Goal: Task Accomplishment & Management: Manage account settings

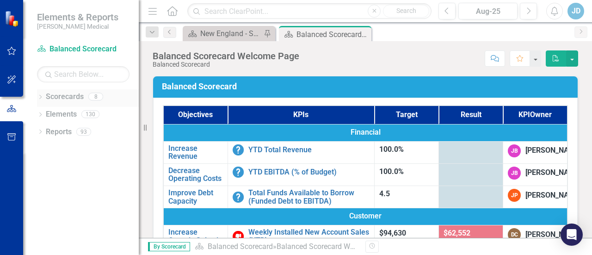
click at [39, 95] on icon "Dropdown" at bounding box center [40, 97] width 6 height 5
click at [48, 132] on icon "Dropdown" at bounding box center [45, 132] width 7 height 6
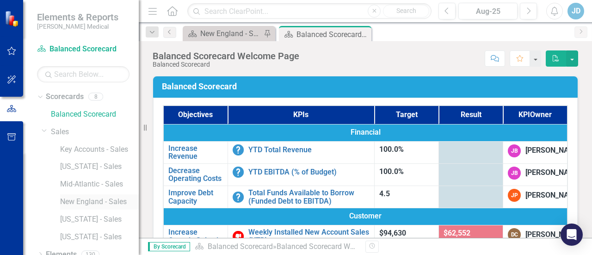
click at [81, 203] on link "New England - Sales" at bounding box center [99, 202] width 79 height 11
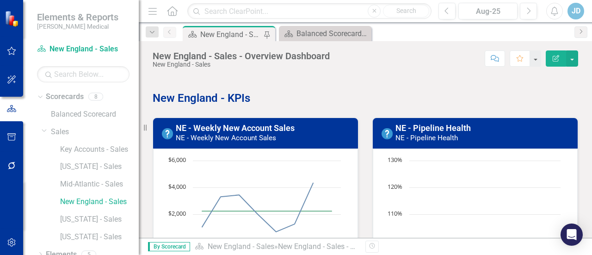
click at [481, 141] on h3 "NE - Pipeline Health NE - Pipeline Health" at bounding box center [483, 132] width 177 height 19
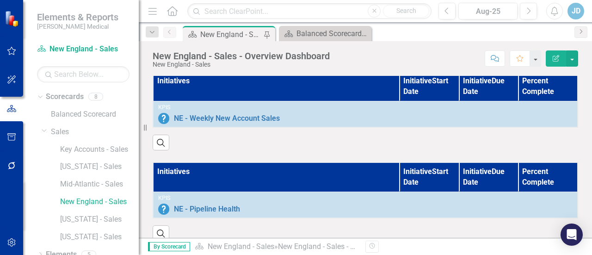
scroll to position [648, 0]
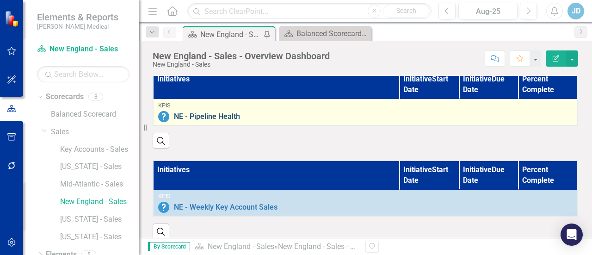
click at [303, 112] on link "NE - Pipeline Health" at bounding box center [373, 116] width 399 height 8
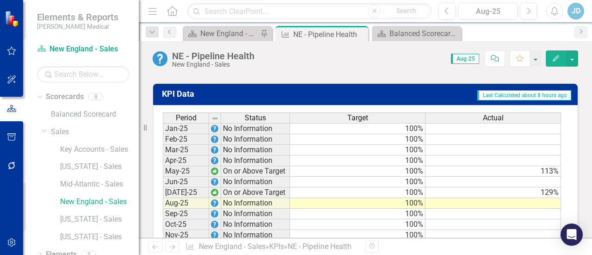
scroll to position [634, 0]
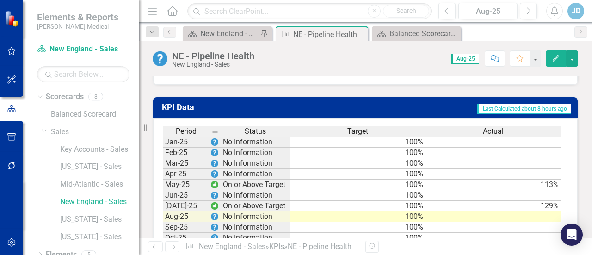
click at [508, 139] on td at bounding box center [494, 141] width 136 height 11
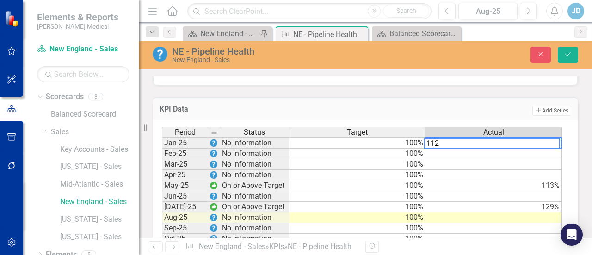
type textarea "112"
click at [497, 151] on td at bounding box center [494, 153] width 136 height 11
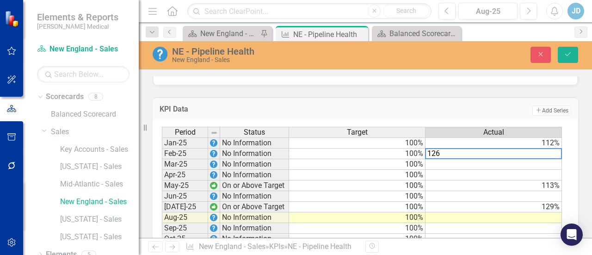
type textarea "126"
click at [497, 160] on td at bounding box center [494, 164] width 136 height 11
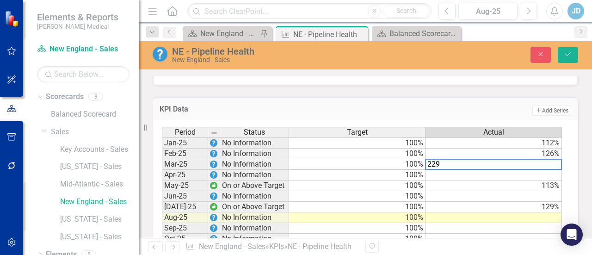
type textarea "229"
click at [493, 172] on td at bounding box center [494, 175] width 136 height 11
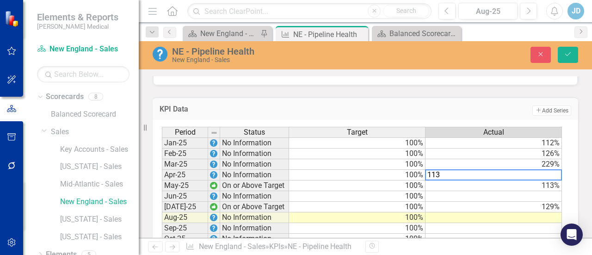
click at [488, 182] on td "113%" at bounding box center [494, 185] width 136 height 11
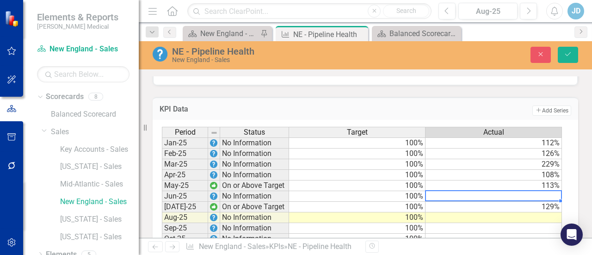
click at [453, 195] on td at bounding box center [494, 196] width 136 height 11
click at [450, 204] on td "129%" at bounding box center [494, 207] width 136 height 11
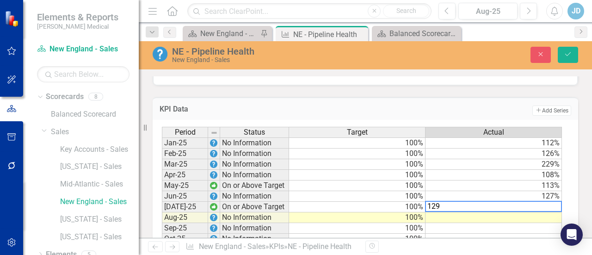
type textarea "129"
click at [443, 215] on td at bounding box center [494, 217] width 136 height 11
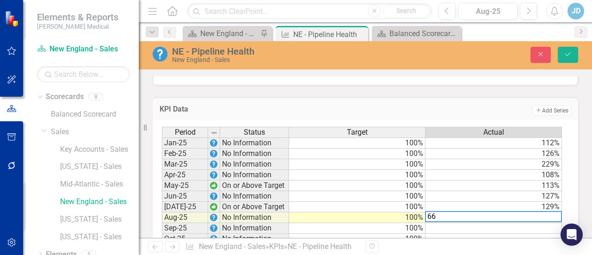
type textarea "66"
click at [454, 234] on td at bounding box center [494, 239] width 136 height 11
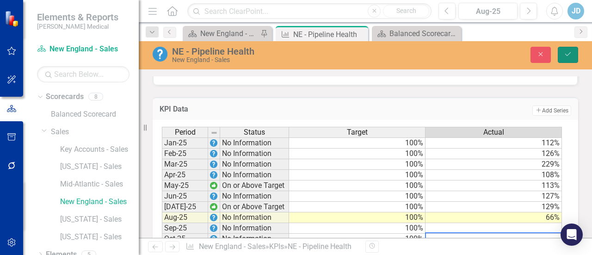
click at [572, 55] on icon "Save" at bounding box center [568, 54] width 8 height 6
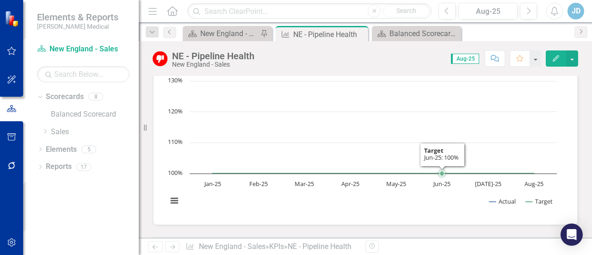
scroll to position [0, 0]
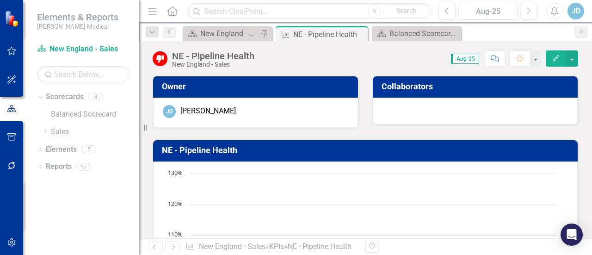
click at [401, 150] on h3 "NE - Pipeline Health" at bounding box center [367, 150] width 410 height 9
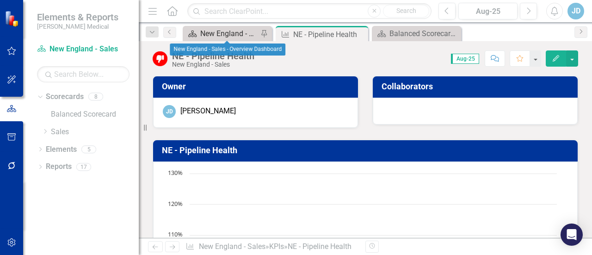
click at [212, 33] on div "New England - Sales - Overview Dashboard" at bounding box center [229, 34] width 58 height 12
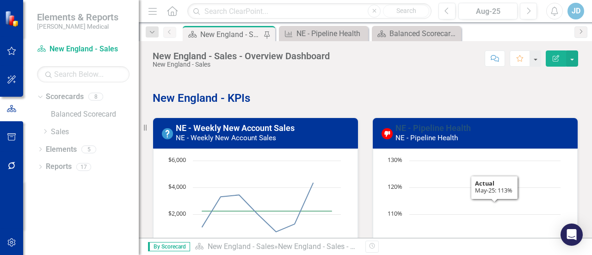
click at [453, 131] on link "NE - Pipeline Health" at bounding box center [432, 128] width 75 height 10
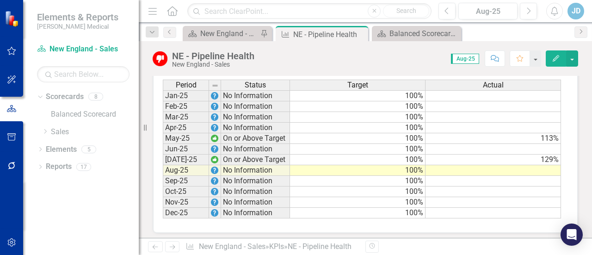
scroll to position [587, 0]
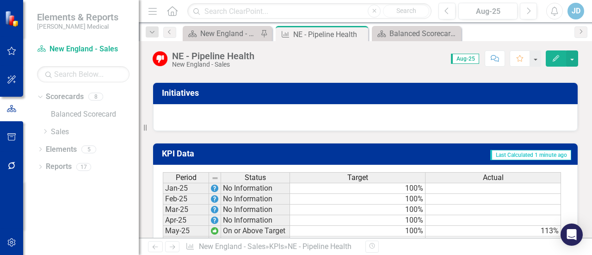
click at [457, 186] on td at bounding box center [494, 188] width 136 height 11
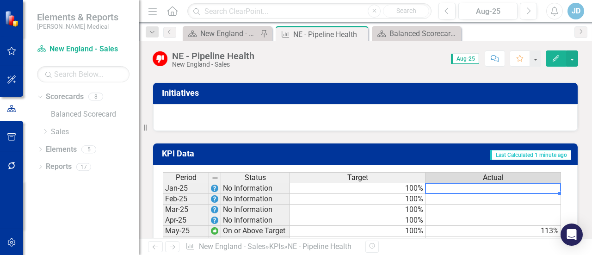
click at [559, 58] on icon "Edit" at bounding box center [556, 58] width 8 height 6
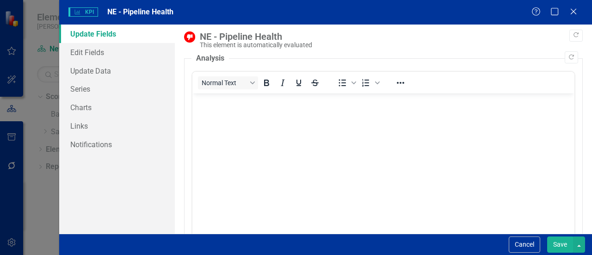
scroll to position [0, 0]
click at [575, 11] on icon "Close" at bounding box center [573, 11] width 9 height 7
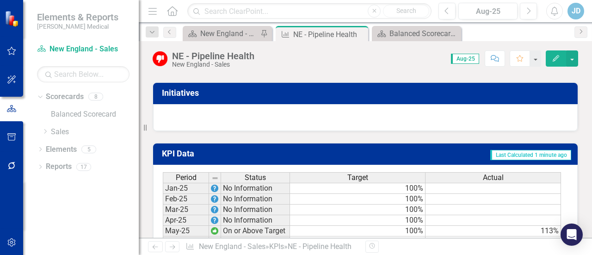
scroll to position [634, 0]
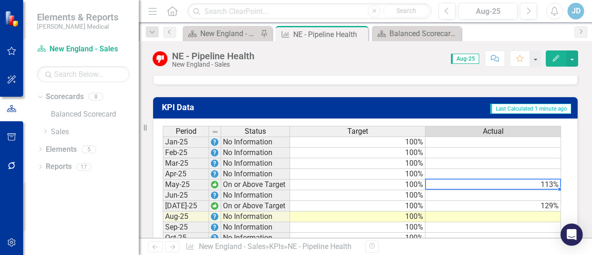
click at [471, 181] on td "113%" at bounding box center [494, 184] width 136 height 11
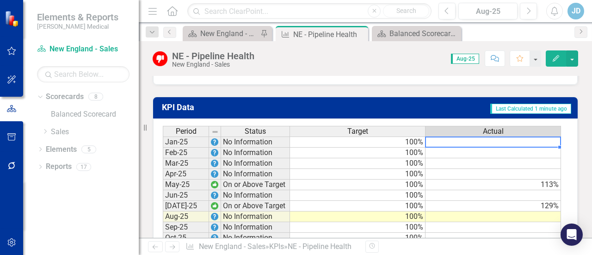
click at [475, 142] on td at bounding box center [494, 141] width 136 height 11
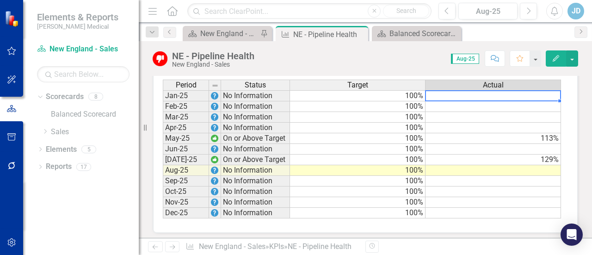
scroll to position [449, 0]
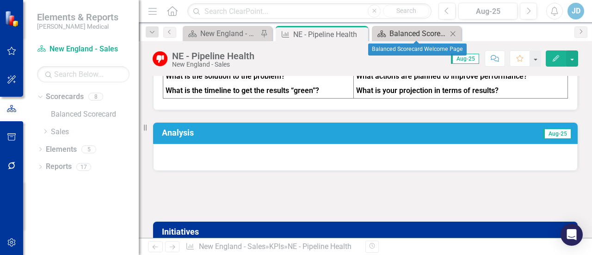
click at [406, 36] on div "Balanced Scorecard Welcome Page" at bounding box center [418, 34] width 58 height 12
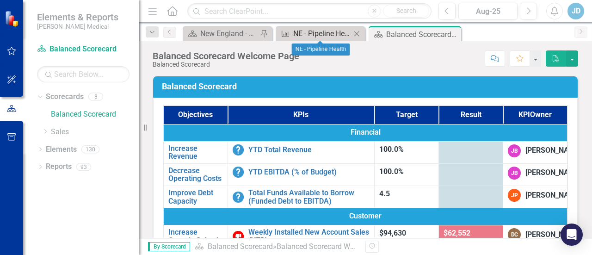
click at [324, 32] on div "NE - Pipeline Health" at bounding box center [322, 34] width 58 height 12
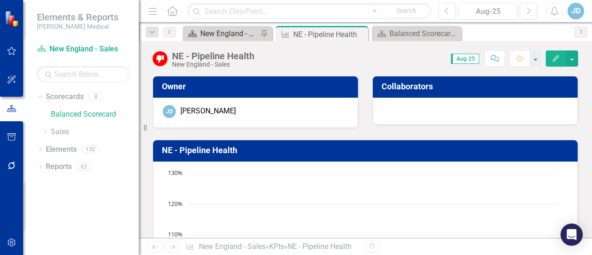
click at [229, 30] on div "New England - Sales - Overview Dashboard" at bounding box center [229, 34] width 58 height 12
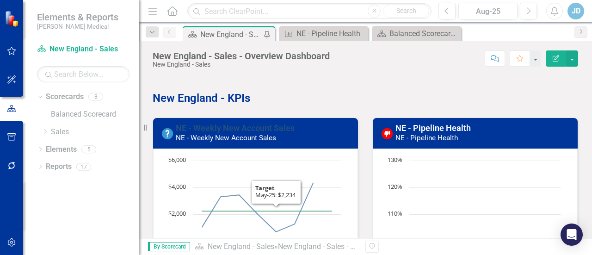
click at [252, 130] on link "NE - Weekly New Account Sales" at bounding box center [235, 128] width 119 height 10
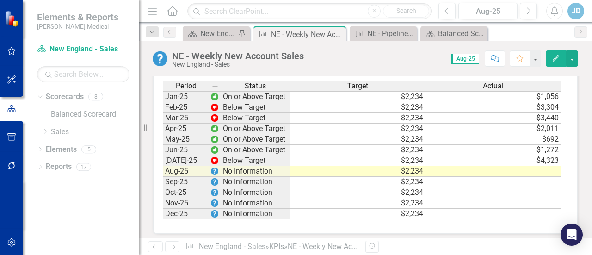
scroll to position [683, 0]
click at [460, 165] on td at bounding box center [494, 170] width 136 height 11
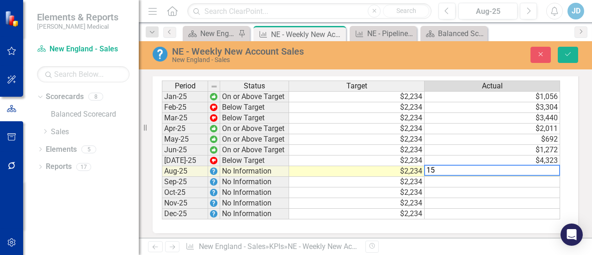
scroll to position [684, 0]
type textarea "1532"
click at [482, 214] on div "Period Status Target Actual Jan-25 On or Above Target $2,234 $1,056 Feb-25 Belo…" at bounding box center [362, 149] width 400 height 139
click at [568, 51] on icon "Save" at bounding box center [568, 54] width 8 height 6
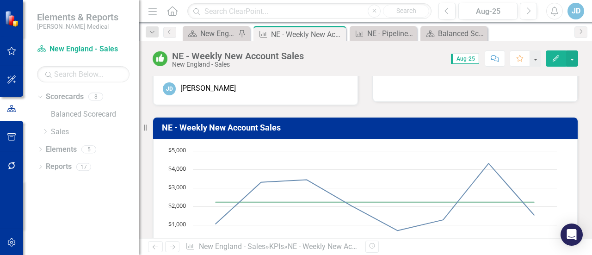
scroll to position [0, 0]
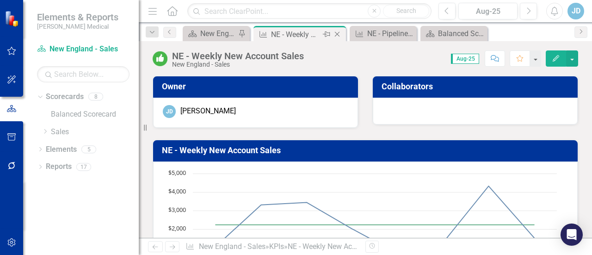
click at [294, 37] on div "NE - Weekly New Account Sales" at bounding box center [295, 35] width 49 height 12
click at [209, 31] on div "New England - Sales - Overview Dashboard" at bounding box center [218, 34] width 36 height 12
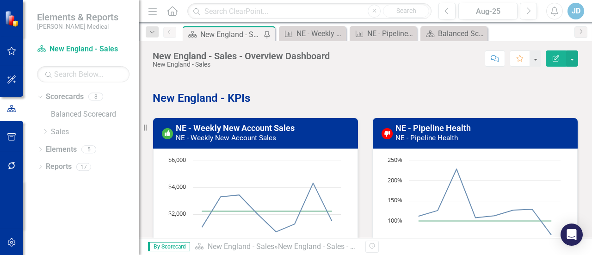
click at [436, 137] on small "NE - Pipeline Health" at bounding box center [426, 138] width 62 height 8
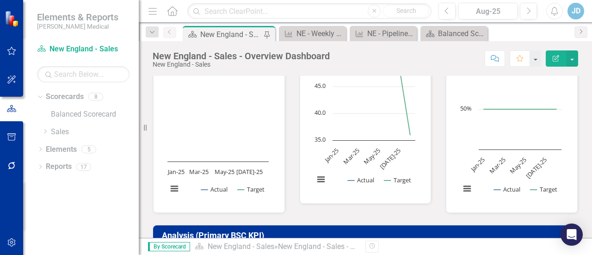
scroll to position [185, 0]
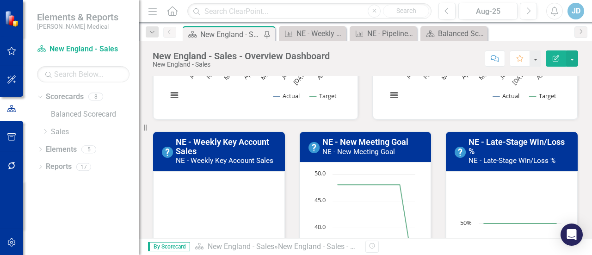
click at [496, 156] on small "NE - Late-Stage Win/Loss %" at bounding box center [512, 160] width 87 height 8
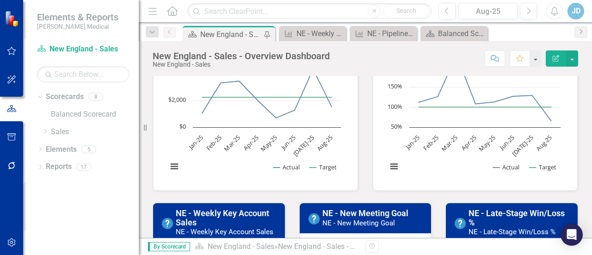
scroll to position [46, 0]
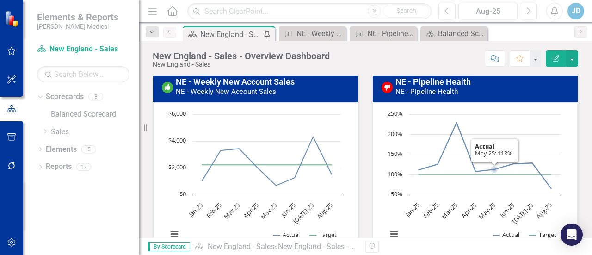
click at [488, 101] on div "NE - Pipeline Health NE - Pipeline Health" at bounding box center [475, 87] width 205 height 31
click at [550, 60] on button "Edit Report" at bounding box center [556, 58] width 20 height 16
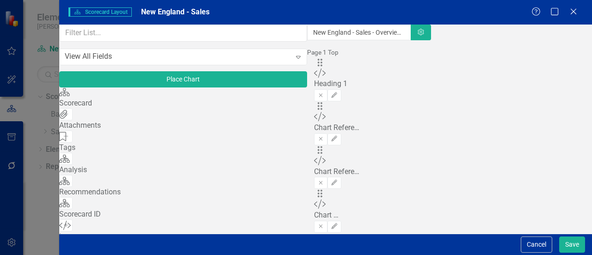
click at [570, 19] on div "Scorecard Scorecard Layout New England - Sales Help Maximize Close" at bounding box center [325, 12] width 533 height 25
click at [571, 10] on icon "Close" at bounding box center [574, 11] width 12 height 9
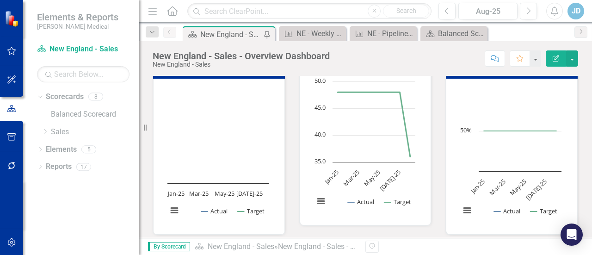
scroll to position [231, 0]
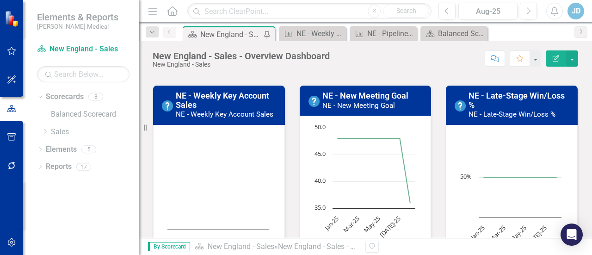
click at [370, 222] on text "May-25" at bounding box center [372, 224] width 20 height 20
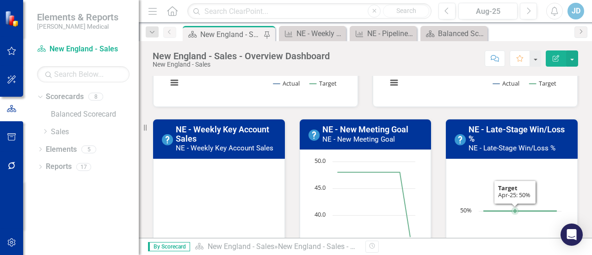
scroll to position [185, 0]
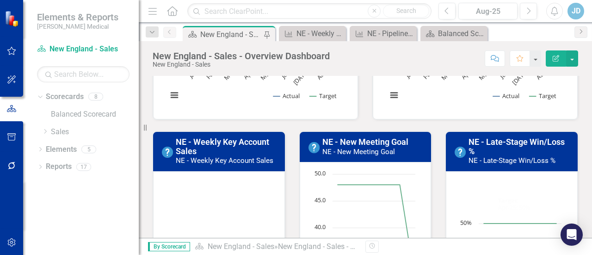
click at [504, 148] on h3 "NE - Late-Stage Win/Loss % NE - Late-Stage Win/Loss %" at bounding box center [521, 150] width 104 height 27
click at [500, 161] on small "NE - Late-Stage Win/Loss %" at bounding box center [512, 160] width 87 height 8
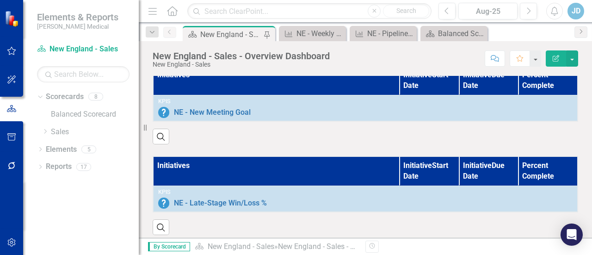
scroll to position [835, 0]
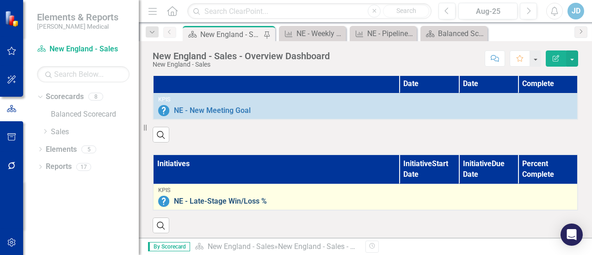
click at [310, 197] on link "NE - Late-Stage Win/Loss %" at bounding box center [373, 201] width 399 height 8
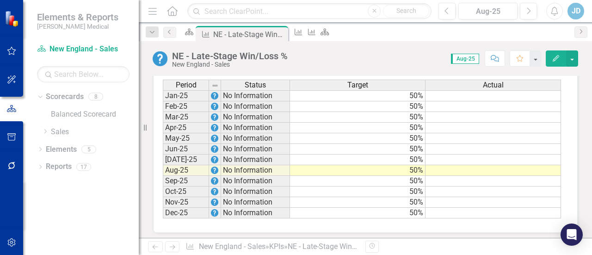
scroll to position [634, 0]
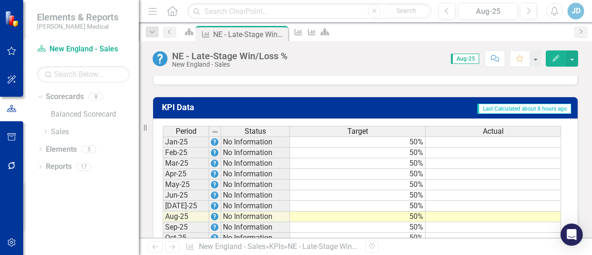
click at [458, 151] on td at bounding box center [494, 153] width 136 height 11
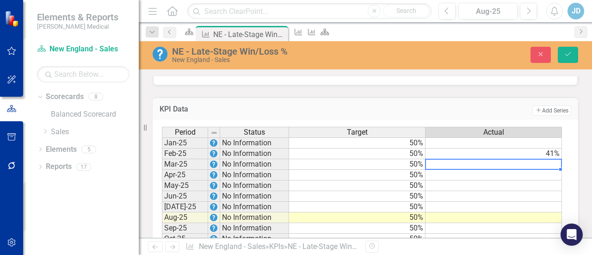
click at [466, 161] on td at bounding box center [494, 164] width 136 height 11
click at [462, 172] on td at bounding box center [494, 175] width 136 height 11
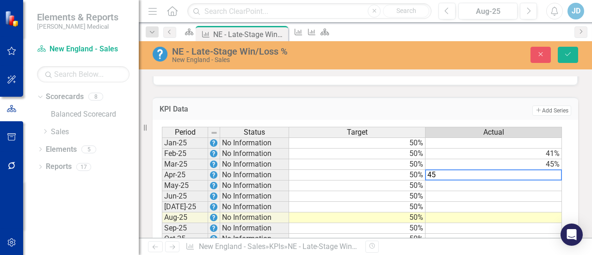
click at [457, 185] on td at bounding box center [494, 185] width 136 height 11
click at [162, 197] on div "Period Status Target Actual Jan-25 No Information 50% Feb-25 No Information 50%…" at bounding box center [162, 196] width 0 height 139
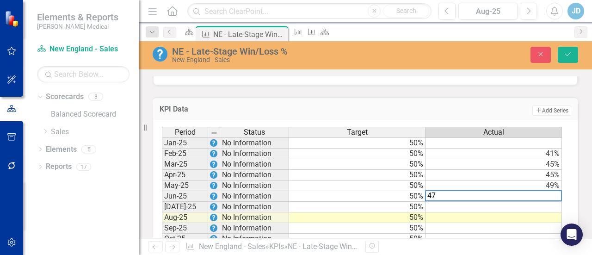
type textarea "47"
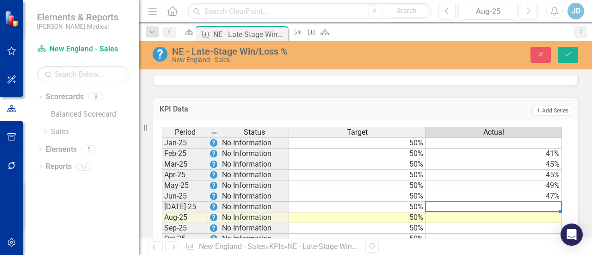
click at [451, 204] on td at bounding box center [494, 207] width 136 height 11
click at [567, 49] on button "Save" at bounding box center [568, 55] width 20 height 16
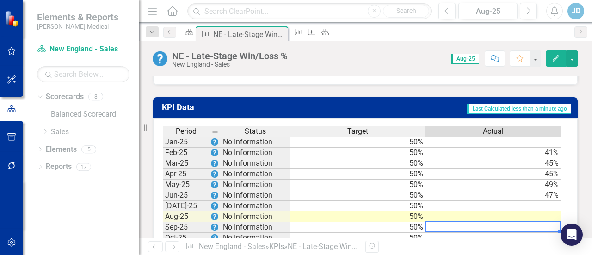
click at [474, 223] on td at bounding box center [494, 227] width 136 height 11
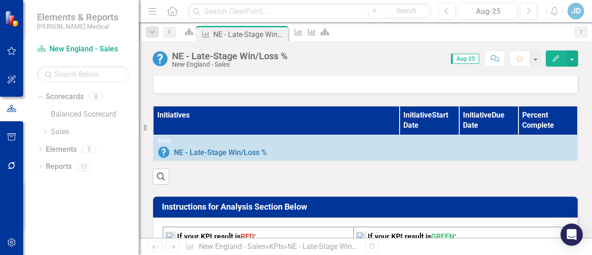
scroll to position [0, 0]
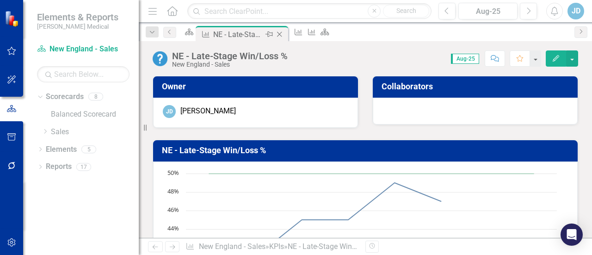
click at [240, 31] on div "NE - Late-Stage Win/Loss %" at bounding box center [237, 35] width 49 height 12
click at [191, 36] on icon "Scorecard" at bounding box center [189, 31] width 9 height 7
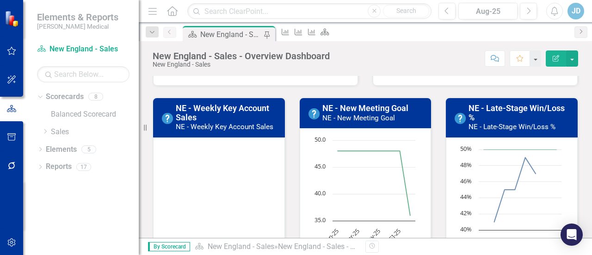
scroll to position [231, 0]
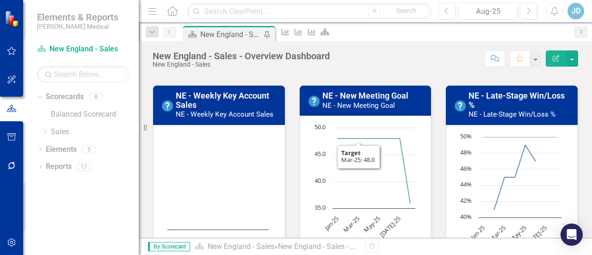
click at [356, 105] on small "NE - New Meeting Goal" at bounding box center [358, 105] width 73 height 8
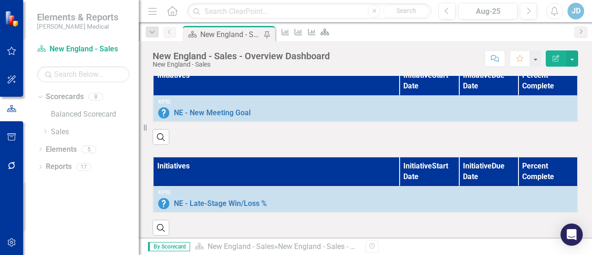
scroll to position [835, 0]
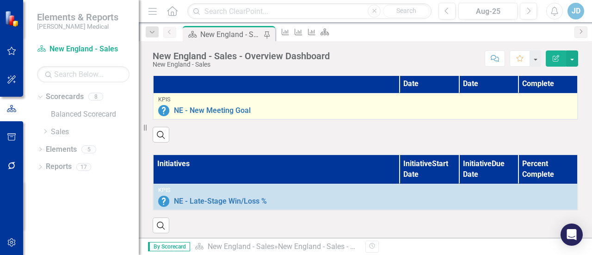
click at [305, 105] on div "NE - New Meeting Goal" at bounding box center [365, 110] width 414 height 11
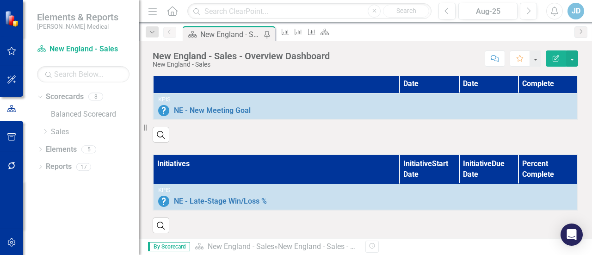
click at [312, 85] on th "Initiatives" at bounding box center [276, 78] width 247 height 29
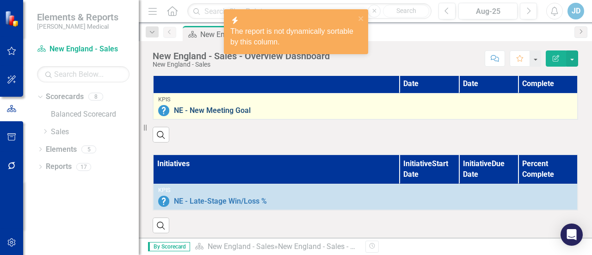
click at [315, 110] on link "NE - New Meeting Goal" at bounding box center [373, 110] width 399 height 8
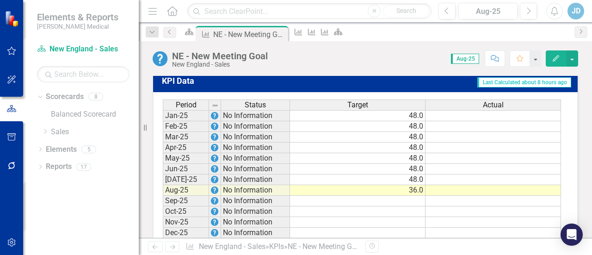
scroll to position [492, 0]
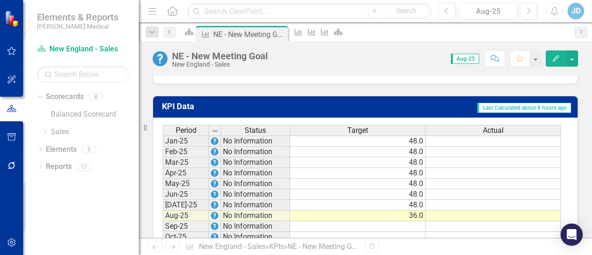
click at [481, 142] on td at bounding box center [494, 141] width 136 height 11
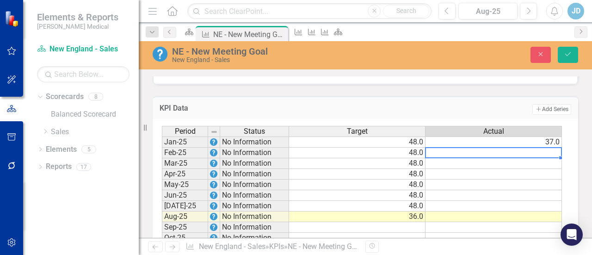
click at [474, 151] on td at bounding box center [494, 153] width 136 height 11
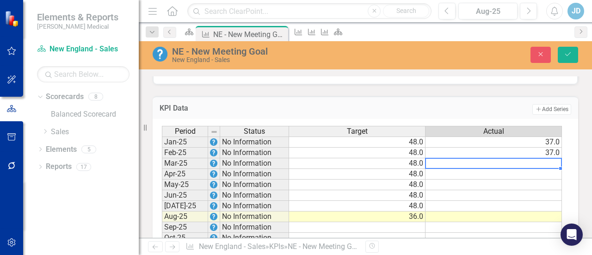
click at [469, 164] on td at bounding box center [494, 163] width 136 height 11
click at [463, 174] on td at bounding box center [494, 174] width 136 height 11
type textarea "5"
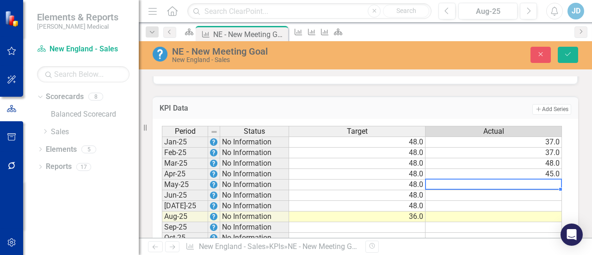
click at [463, 184] on td at bounding box center [494, 184] width 136 height 11
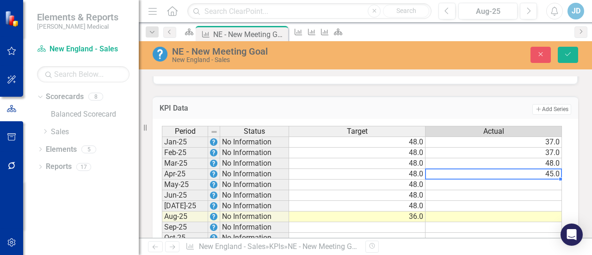
click at [542, 170] on td "45.0" at bounding box center [494, 174] width 136 height 11
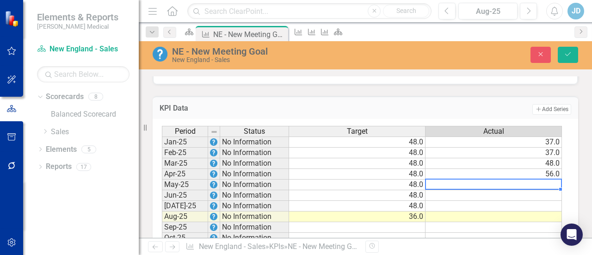
click at [526, 181] on td at bounding box center [494, 184] width 136 height 11
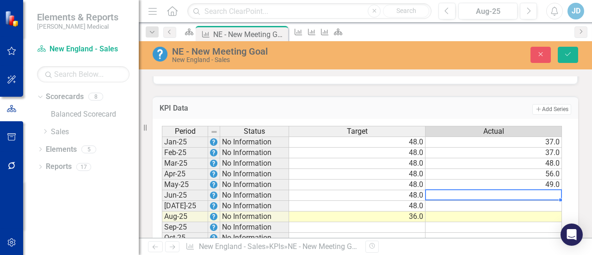
click at [513, 196] on td at bounding box center [494, 195] width 136 height 11
click at [504, 205] on td at bounding box center [494, 206] width 136 height 11
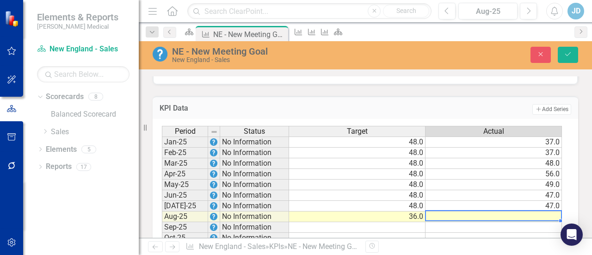
click at [162, 217] on div "Period Status Target Actual Jan-25 No Information 48.0 37.0 Feb-25 No Informati…" at bounding box center [162, 195] width 0 height 139
type textarea "40"
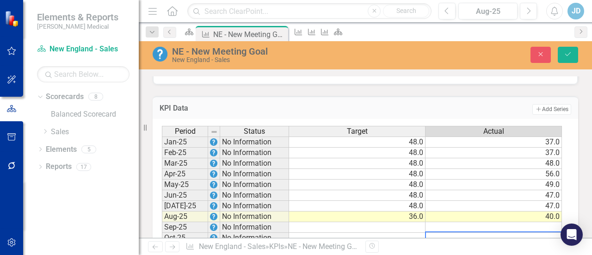
click at [493, 235] on td at bounding box center [494, 238] width 136 height 11
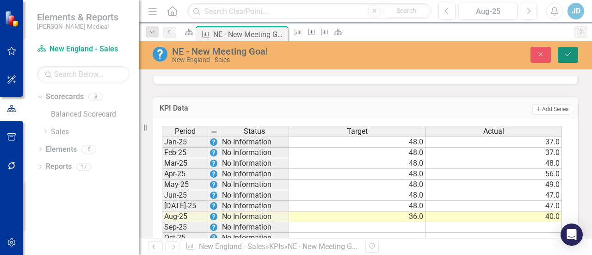
click at [569, 54] on icon "Save" at bounding box center [568, 54] width 8 height 6
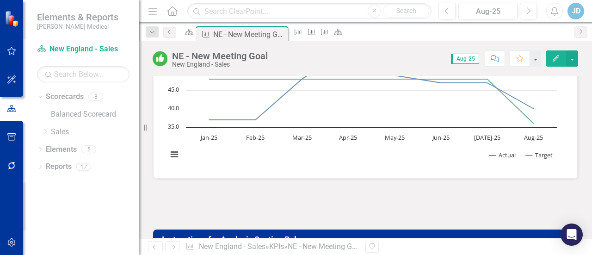
scroll to position [0, 0]
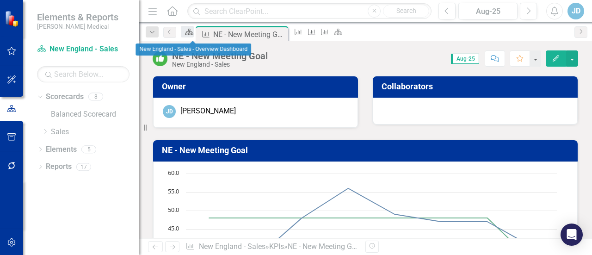
click at [189, 34] on icon "Scorecard" at bounding box center [189, 31] width 9 height 7
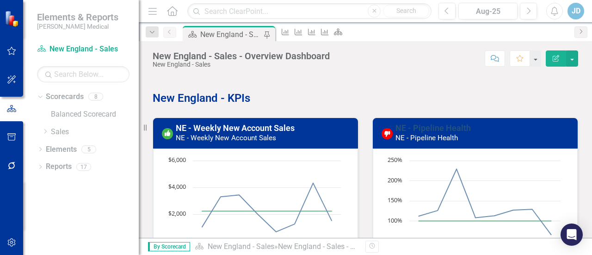
scroll to position [46, 0]
